Goal: Task Accomplishment & Management: Use online tool/utility

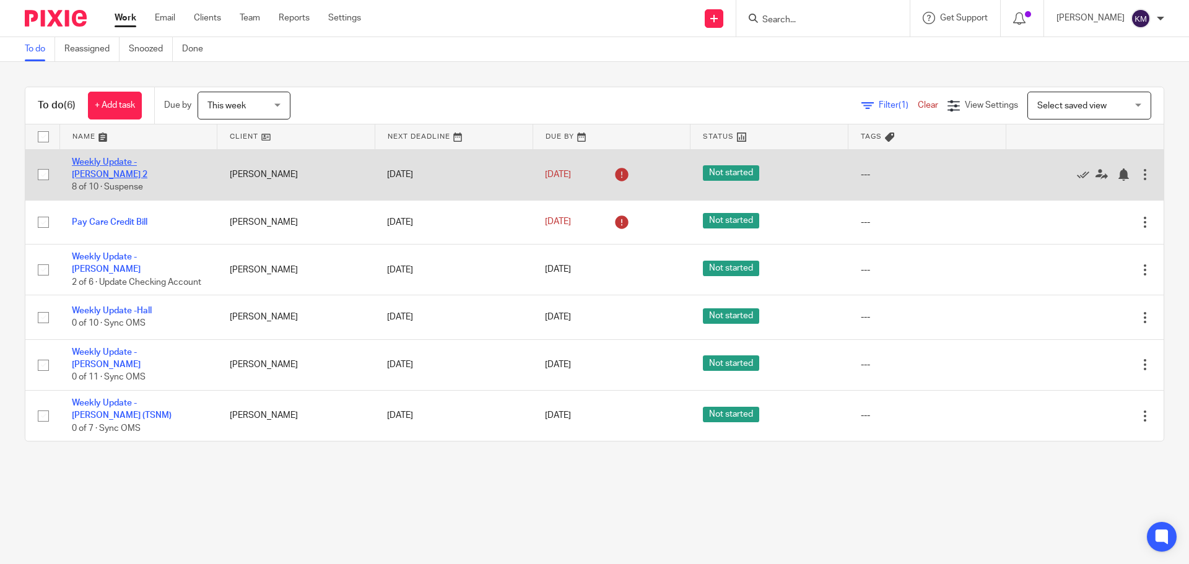
click at [108, 164] on link "Weekly Update - [PERSON_NAME] 2" at bounding box center [110, 168] width 76 height 21
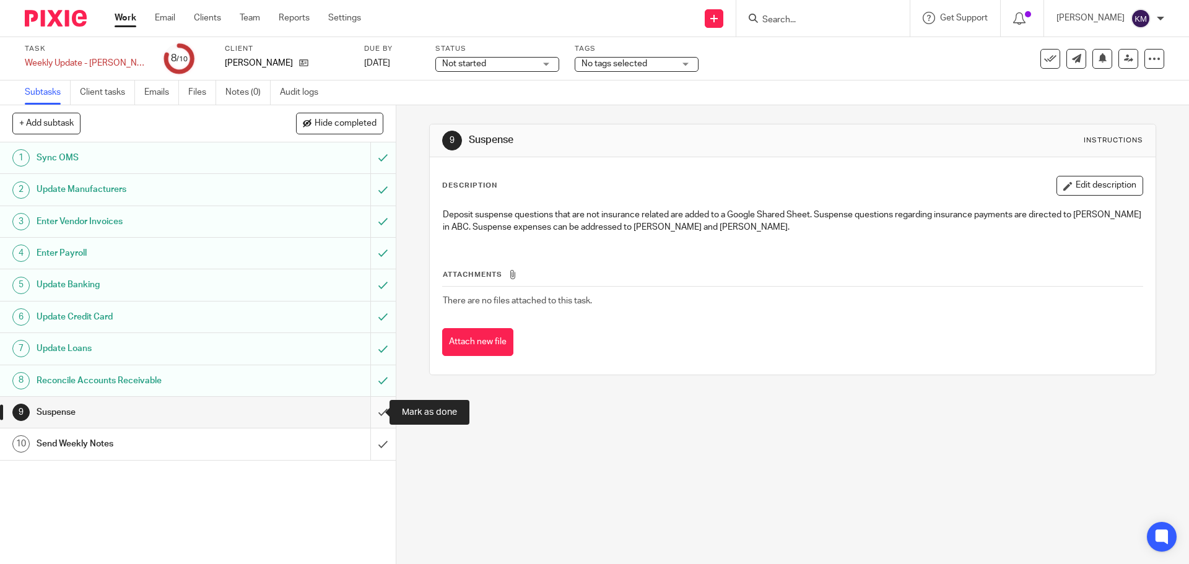
click at [368, 408] on input "submit" at bounding box center [198, 412] width 396 height 31
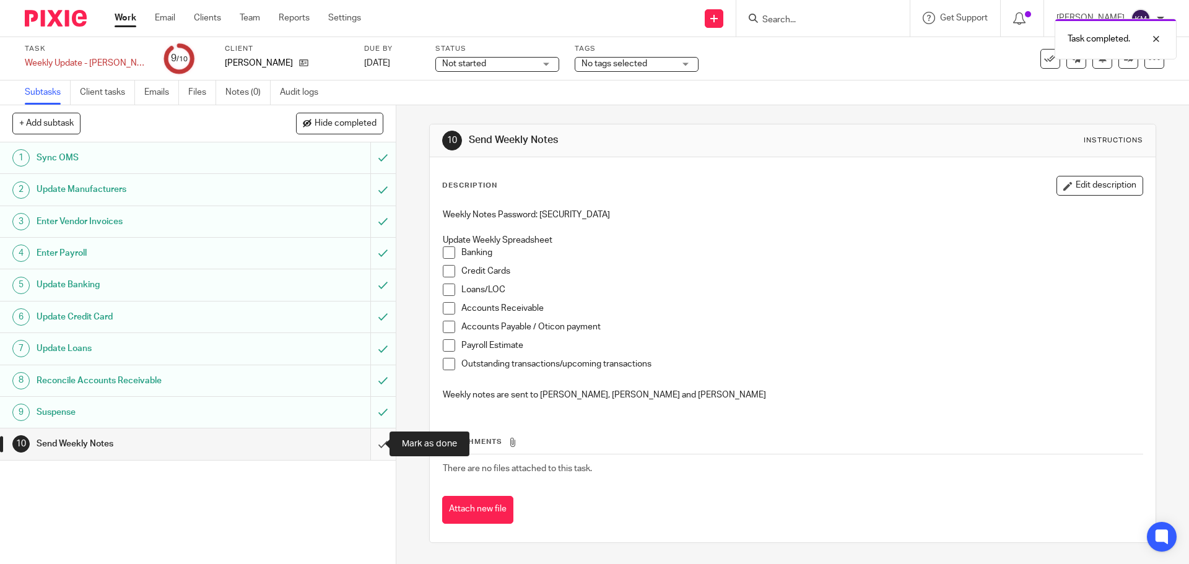
click at [375, 445] on input "submit" at bounding box center [198, 444] width 396 height 31
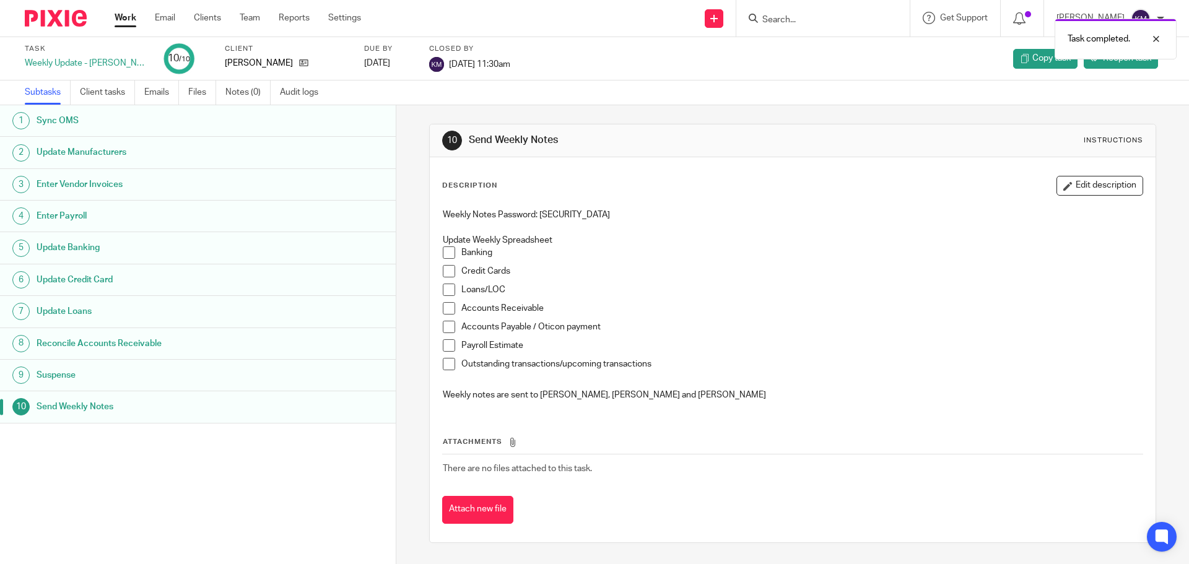
click at [116, 13] on link "Work" at bounding box center [126, 18] width 22 height 12
